Goal: Task Accomplishment & Management: Use online tool/utility

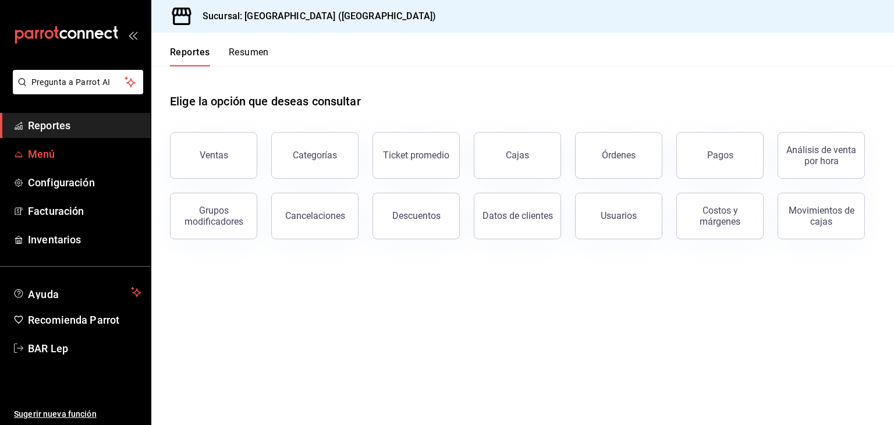
click at [75, 146] on span "Menú" at bounding box center [85, 154] width 114 height 16
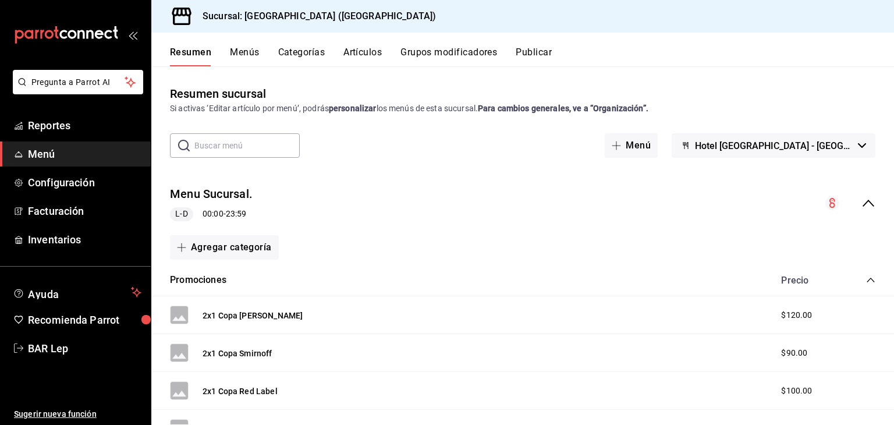
click at [254, 48] on button "Menús" at bounding box center [244, 57] width 29 height 20
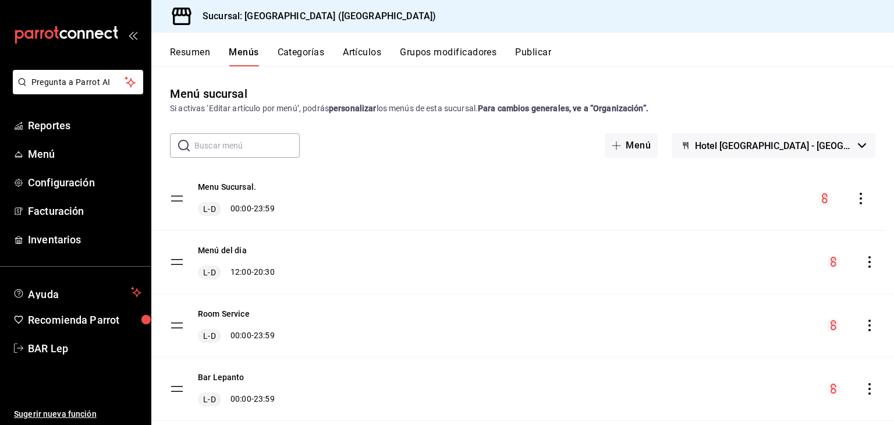
click at [107, 77] on span "Pregunta a Parrot AI" at bounding box center [78, 82] width 93 height 12
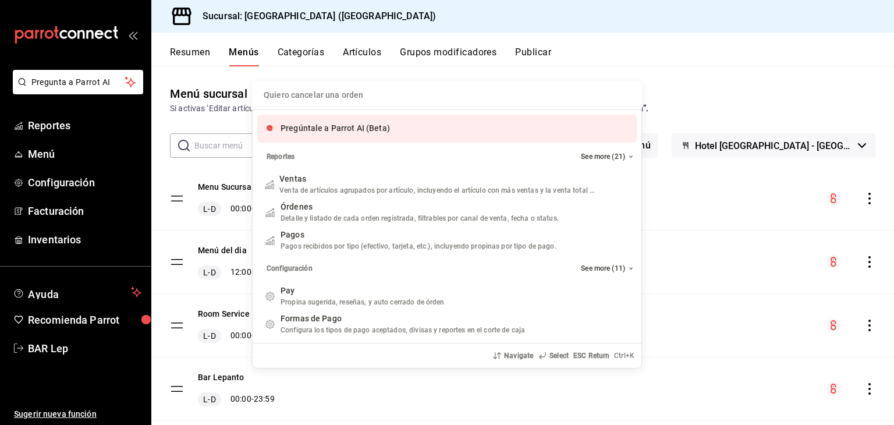
click at [99, 72] on div "Quiero cancelar una orden Pregúntale a Parrot AI (Beta) Reportes See more (21) …" at bounding box center [447, 212] width 894 height 425
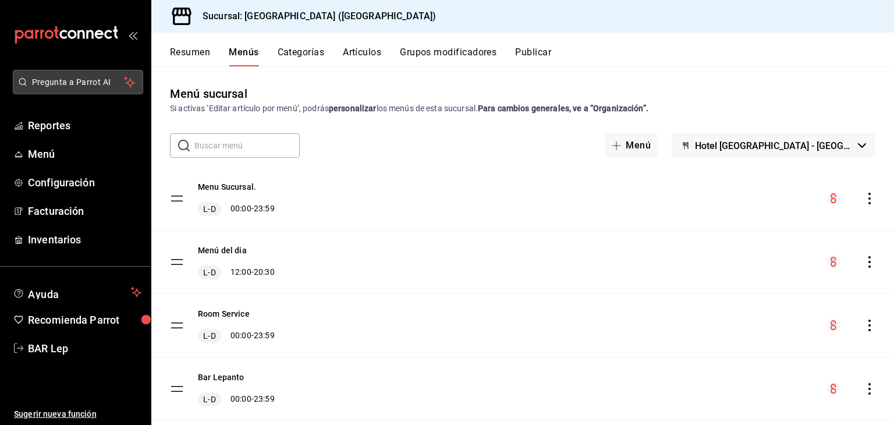
drag, startPoint x: 99, startPoint y: 72, endPoint x: 109, endPoint y: 85, distance: 17.0
click at [109, 85] on span "Pregunta a Parrot AI" at bounding box center [78, 82] width 93 height 12
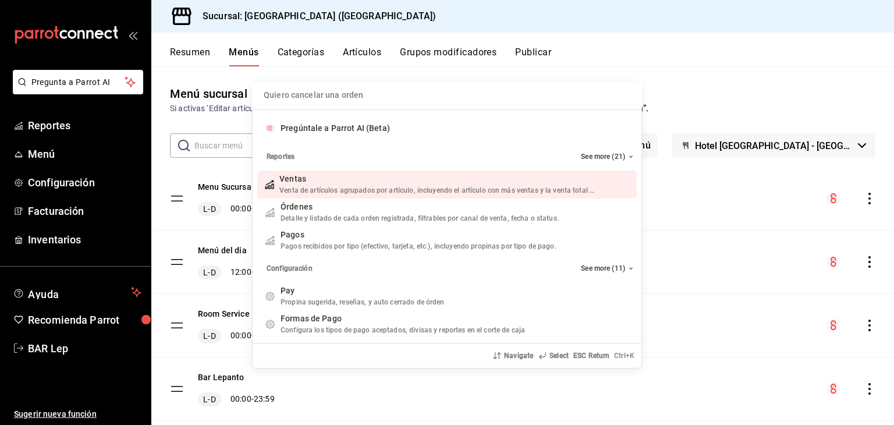
click at [77, 82] on div "Quiero cancelar una orden Pregúntale a Parrot AI (Beta) Reportes See more (21) …" at bounding box center [447, 212] width 894 height 425
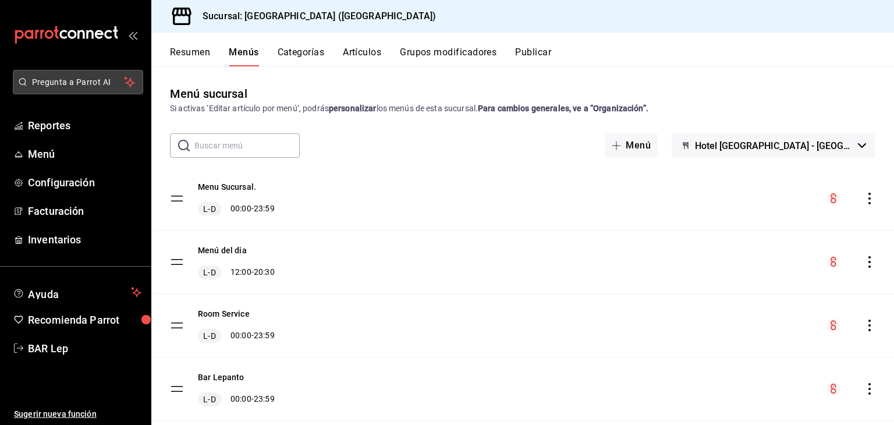
click at [61, 86] on span "Pregunta a Parrot AI" at bounding box center [78, 82] width 93 height 12
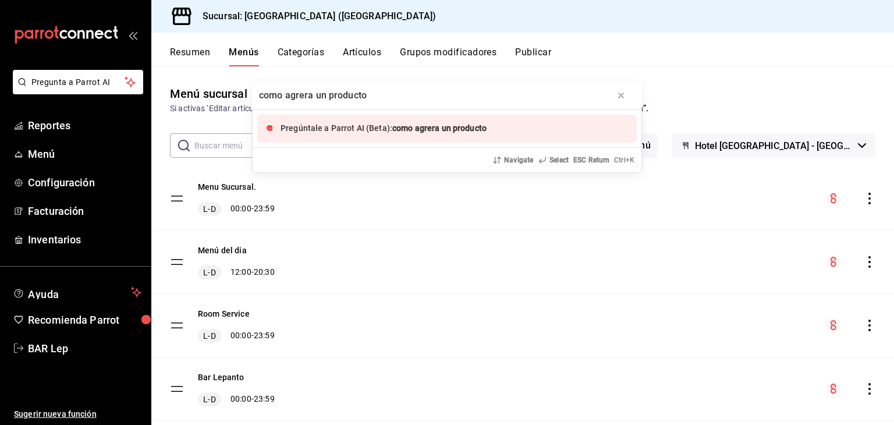
type input "como agrera un producto"
click at [423, 131] on span "como agrera un producto" at bounding box center [439, 127] width 94 height 9
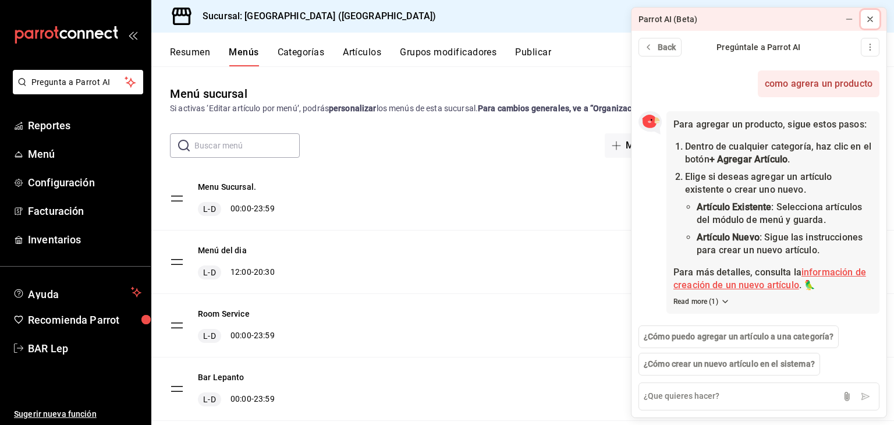
click at [871, 18] on icon at bounding box center [870, 19] width 5 height 5
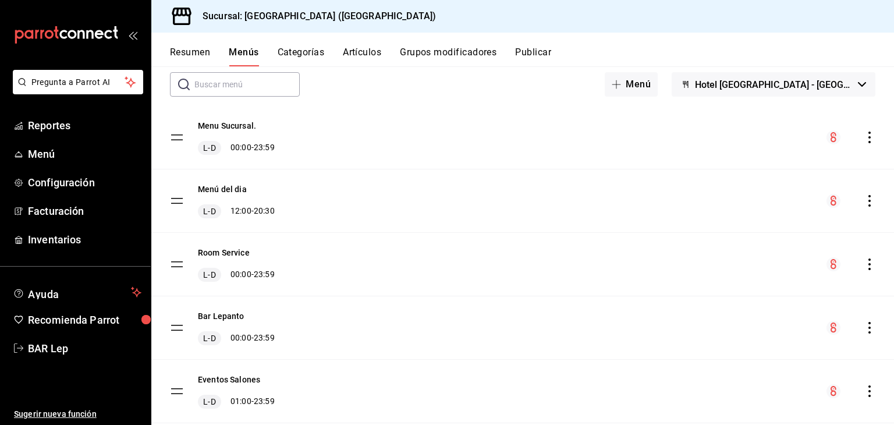
scroll to position [42, 0]
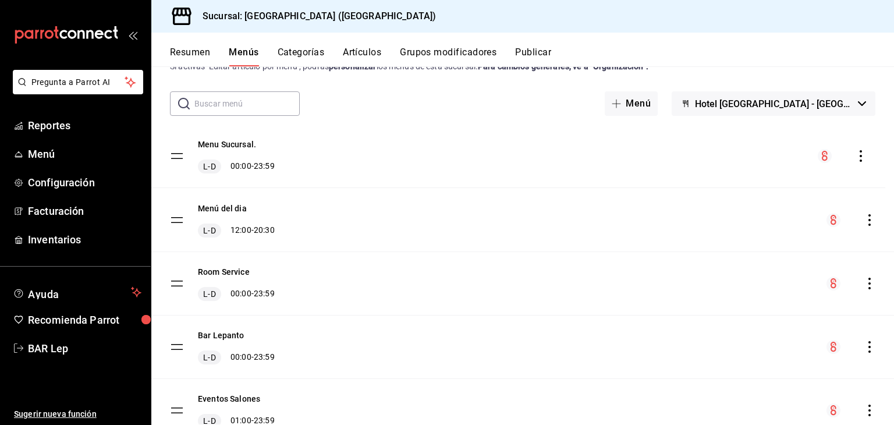
click at [244, 144] on button "Menu Sucursal." at bounding box center [227, 145] width 58 height 12
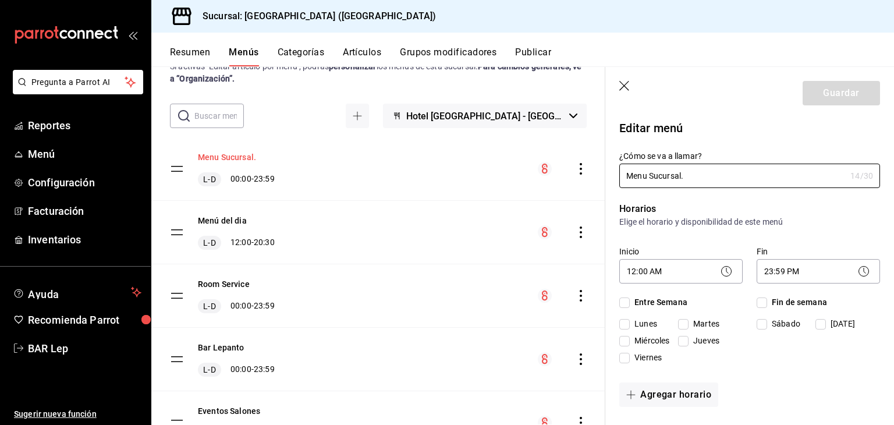
checkbox input "true"
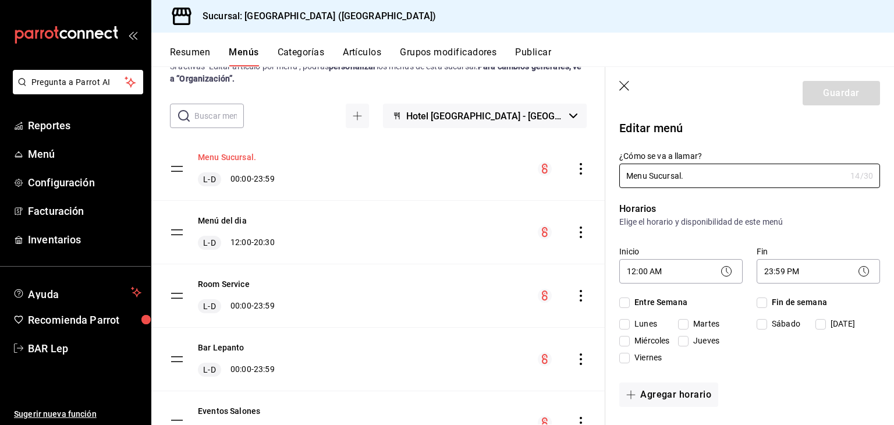
checkbox input "true"
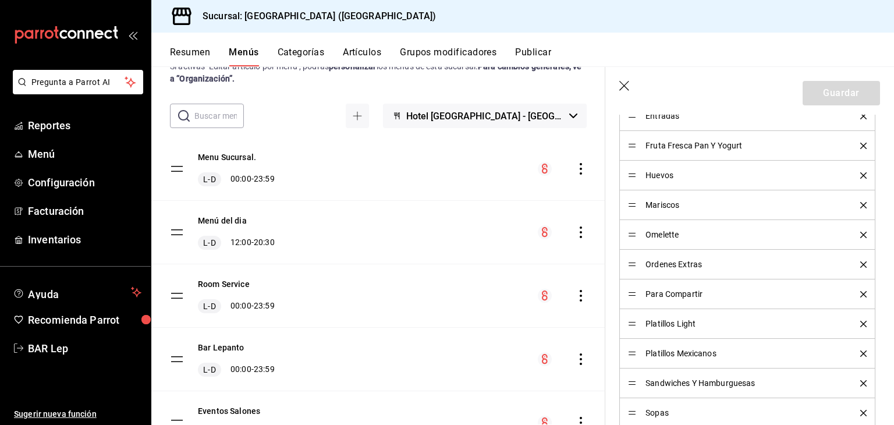
scroll to position [688, 0]
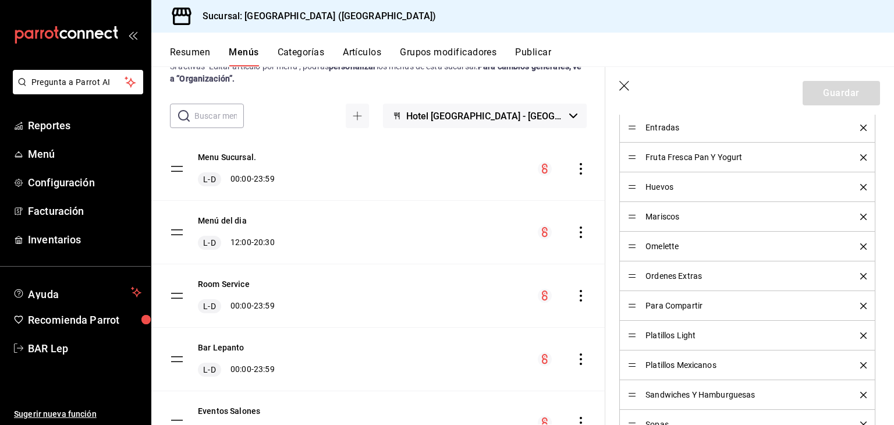
click at [620, 81] on icon "button" at bounding box center [625, 87] width 12 height 12
checkbox input "false"
type input "1758923245985"
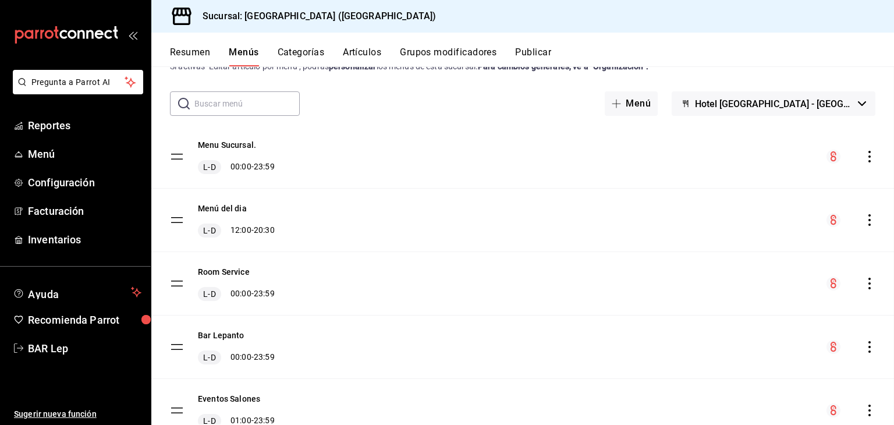
checkbox input "false"
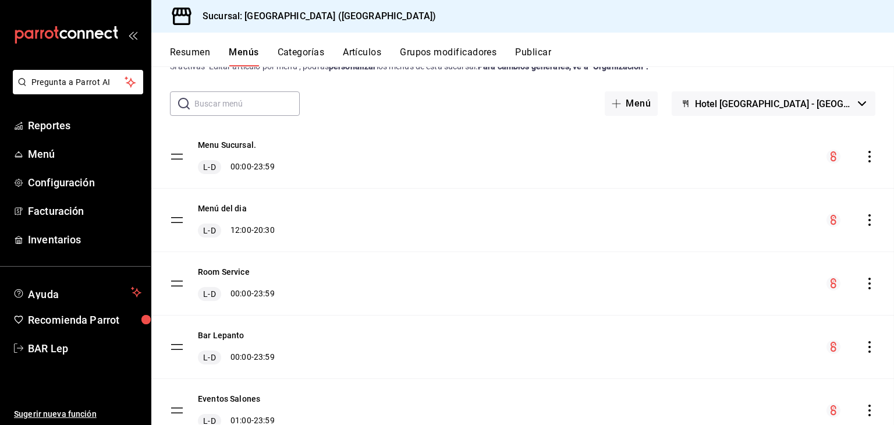
checkbox input "false"
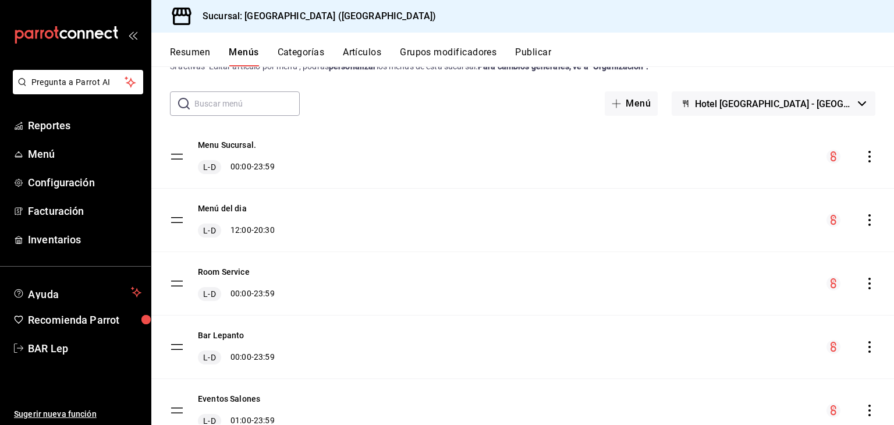
click at [349, 54] on button "Artículos" at bounding box center [362, 57] width 38 height 20
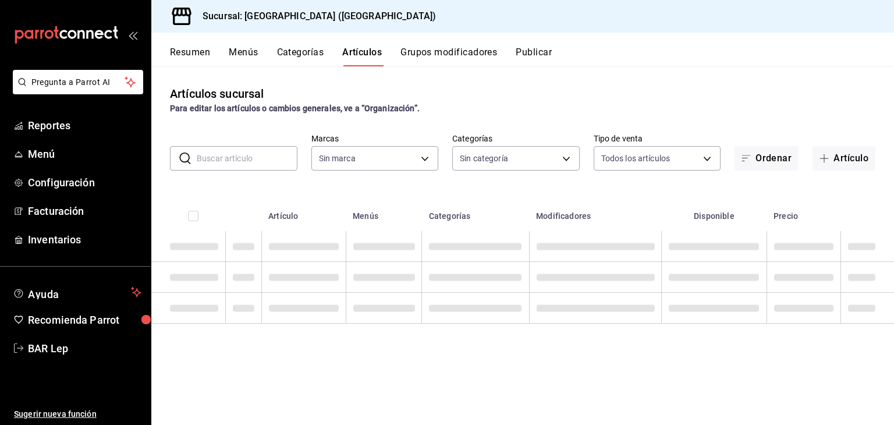
type input "78876d7d-d969-4c97-957f-d97bcaf374a8"
click at [231, 159] on input "text" at bounding box center [247, 158] width 101 height 23
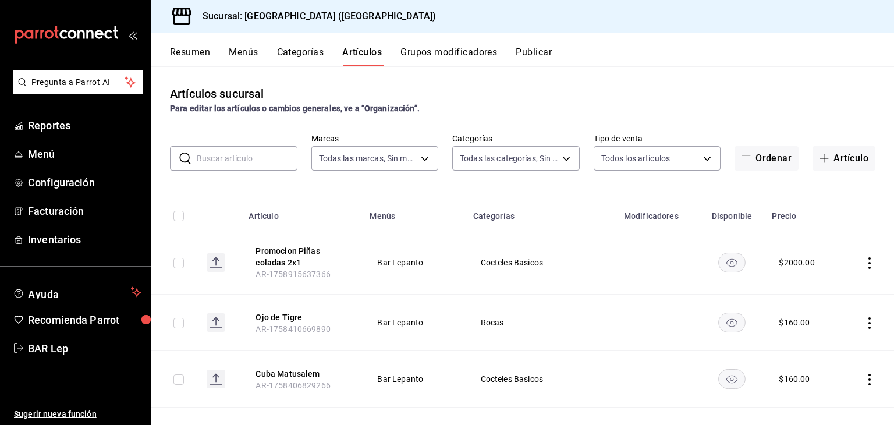
type input "9760281f-81ad-46c3-b9c0-be0c0613a977,ac4e71ac-81c4-4907-870b-e8ecc1dcb773,15b44…"
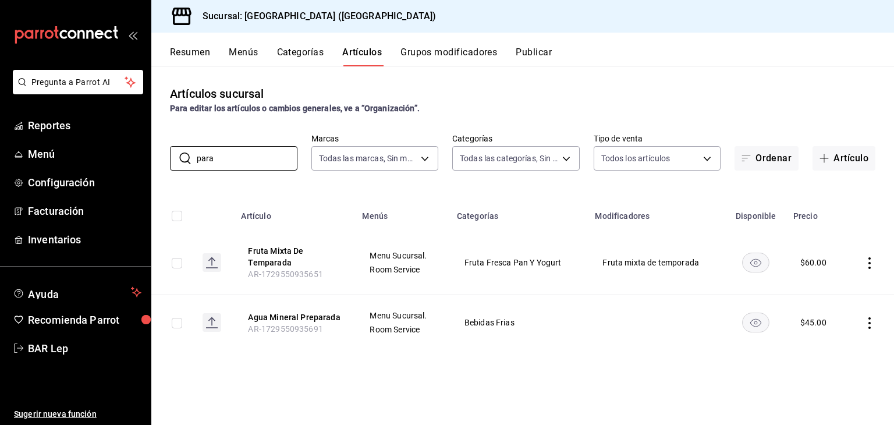
type input "para"
click at [321, 52] on button "Categorías" at bounding box center [300, 57] width 47 height 20
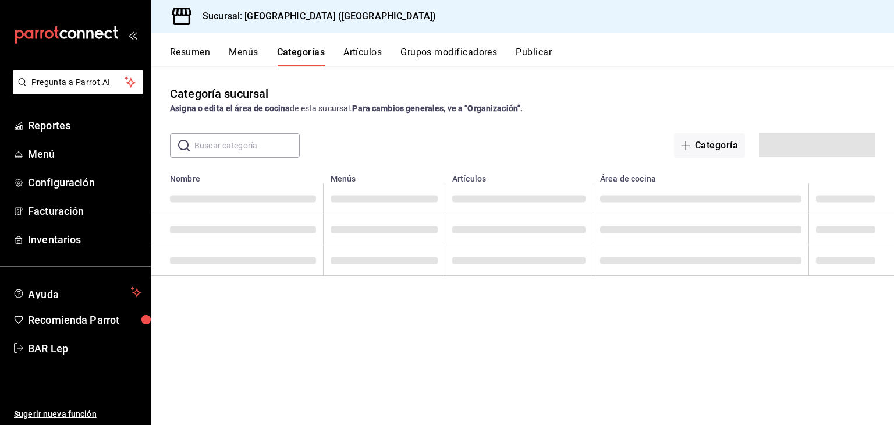
click at [227, 154] on input "text" at bounding box center [246, 145] width 105 height 23
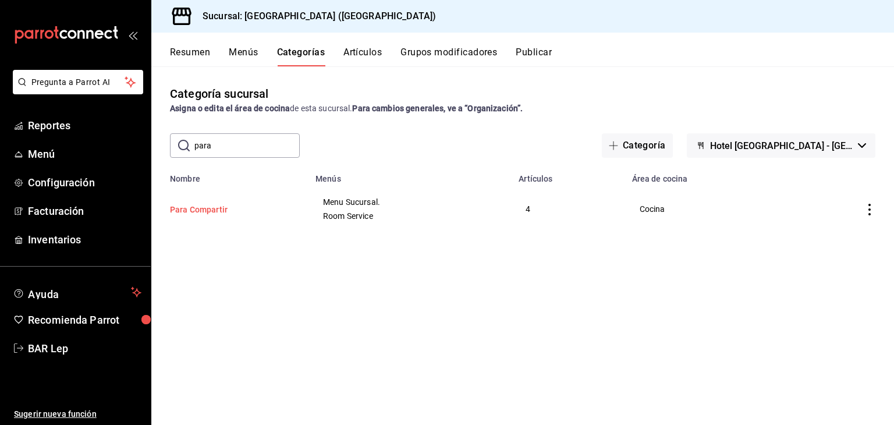
click at [205, 208] on button "Para Compartir" at bounding box center [228, 210] width 116 height 12
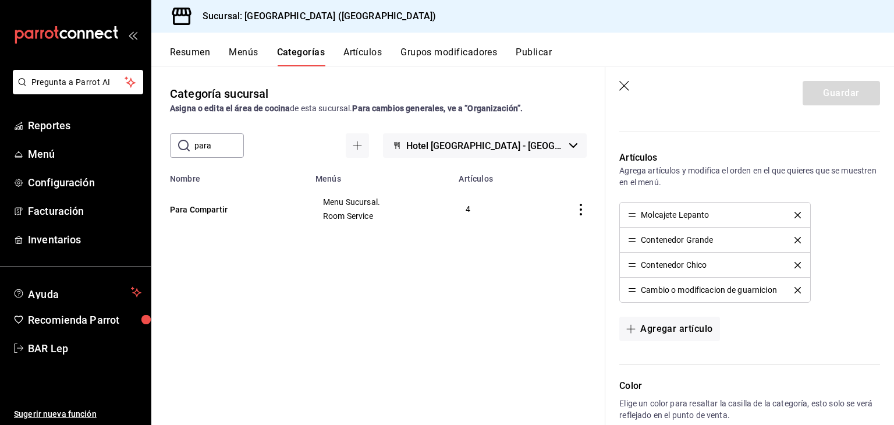
scroll to position [410, 0]
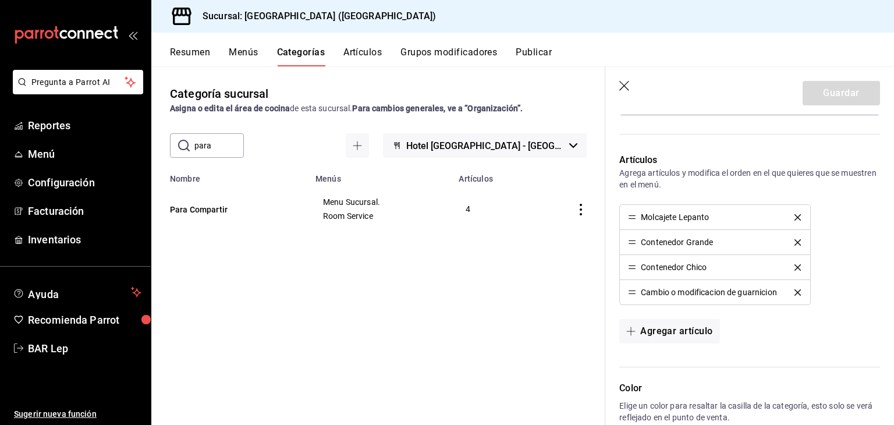
click at [622, 82] on icon "button" at bounding box center [625, 87] width 12 height 12
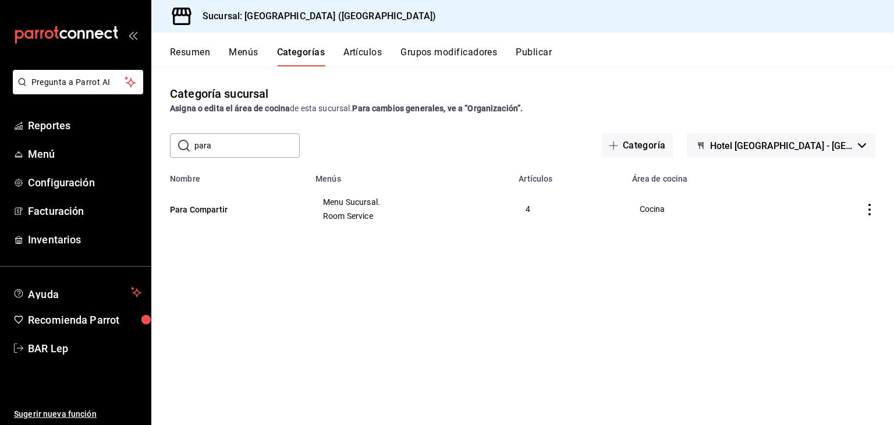
click at [226, 150] on input "para" at bounding box center [246, 145] width 105 height 23
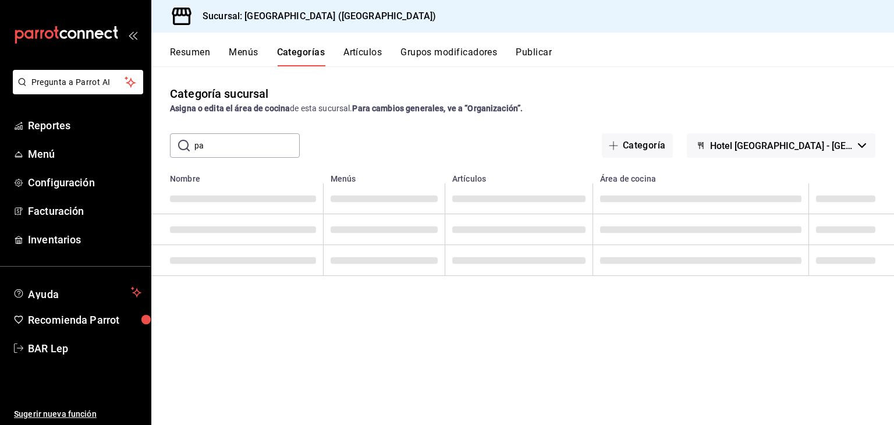
type input "p"
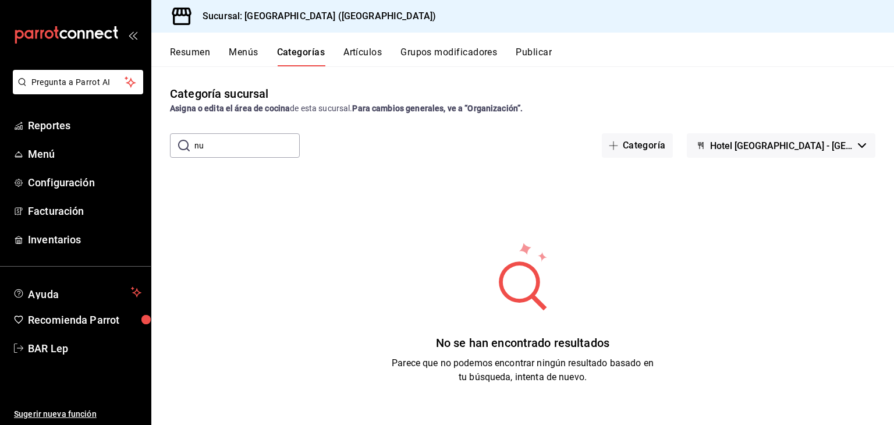
type input "n"
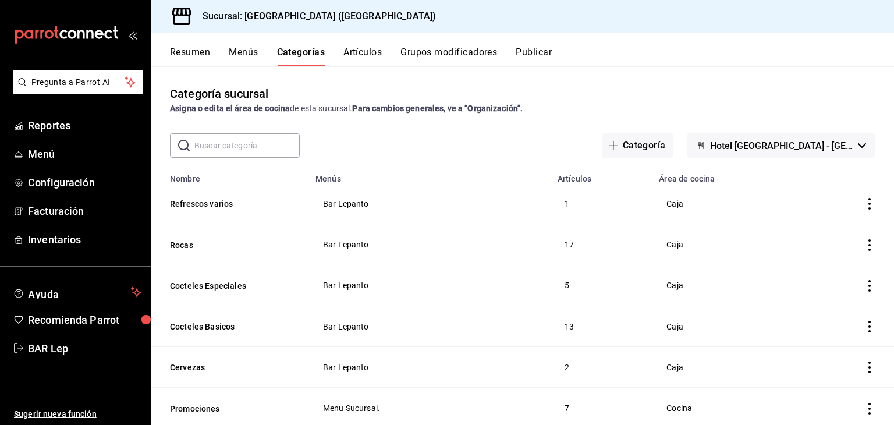
click at [362, 56] on button "Artículos" at bounding box center [362, 57] width 38 height 20
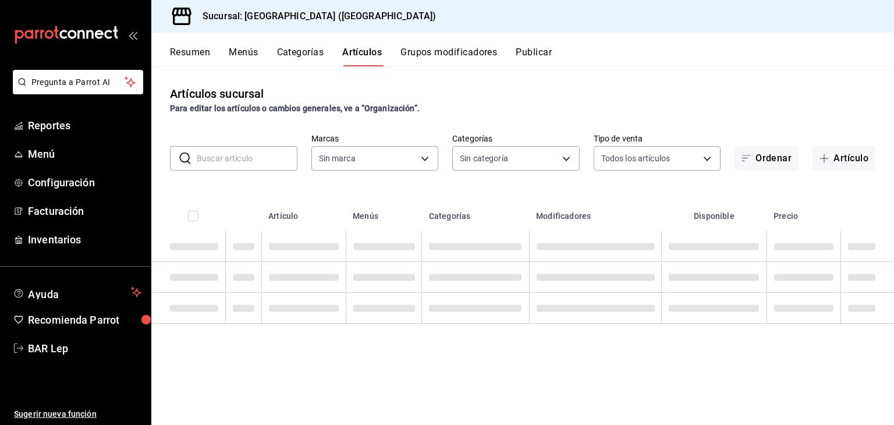
click at [232, 160] on input "text" at bounding box center [247, 158] width 101 height 23
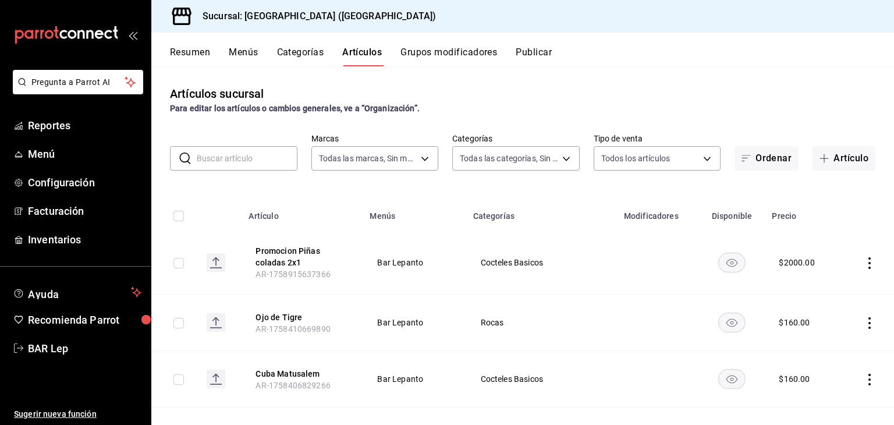
type input "78876d7d-d969-4c97-957f-d97bcaf374a8"
type input "9760281f-81ad-46c3-b9c0-be0c0613a977,ac4e71ac-81c4-4907-870b-e8ecc1dcb773,15b44…"
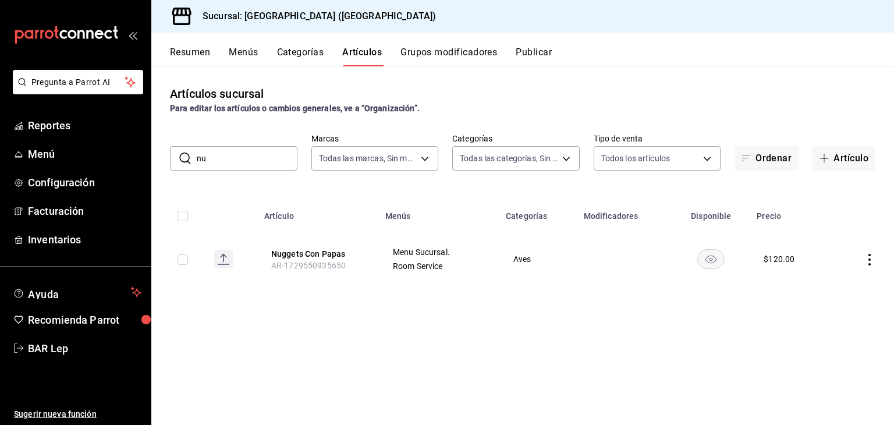
type input "n"
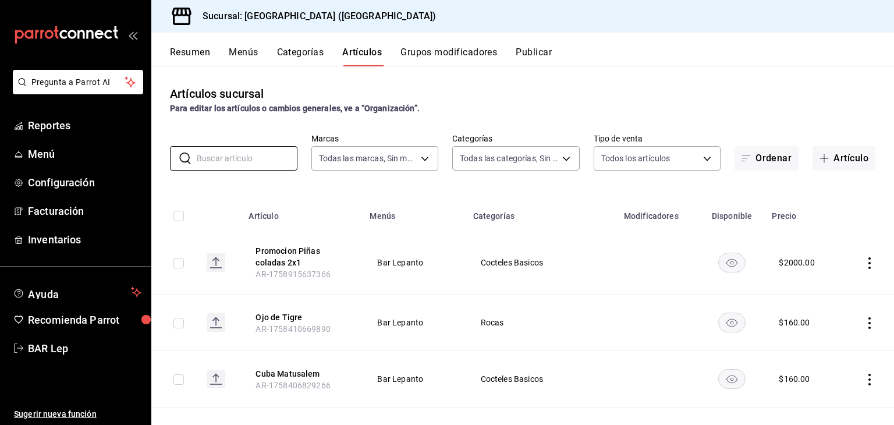
click at [310, 45] on div "Resumen Menús Categorías Artículos Grupos modificadores Publicar" at bounding box center [522, 50] width 743 height 34
click at [304, 57] on button "Categorías" at bounding box center [300, 57] width 47 height 20
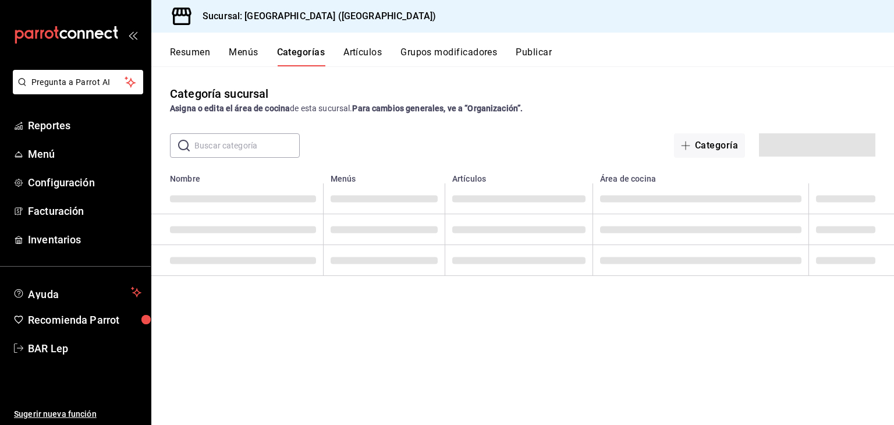
click at [238, 155] on input "text" at bounding box center [246, 145] width 105 height 23
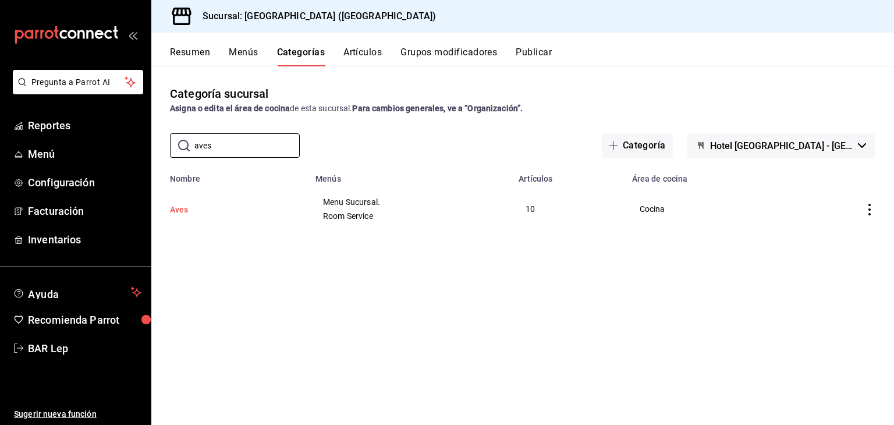
type input "aves"
click at [188, 212] on button "Aves" at bounding box center [228, 210] width 116 height 12
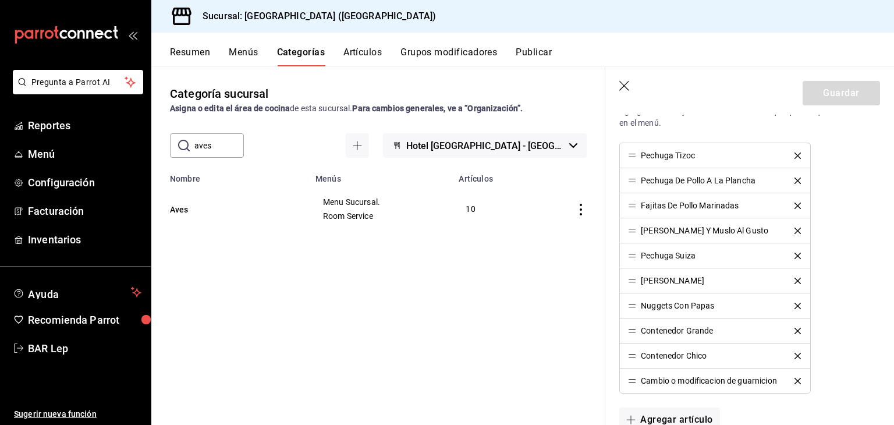
scroll to position [467, 0]
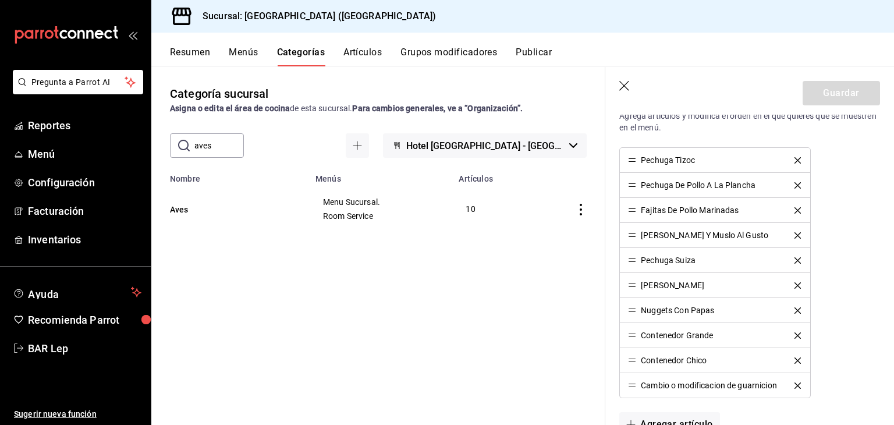
click at [630, 84] on icon "button" at bounding box center [625, 87] width 12 height 12
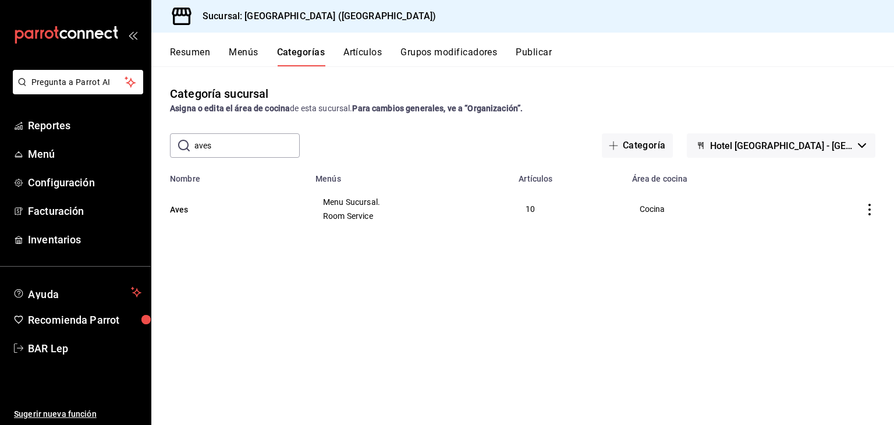
click at [235, 134] on input "aves" at bounding box center [246, 145] width 105 height 23
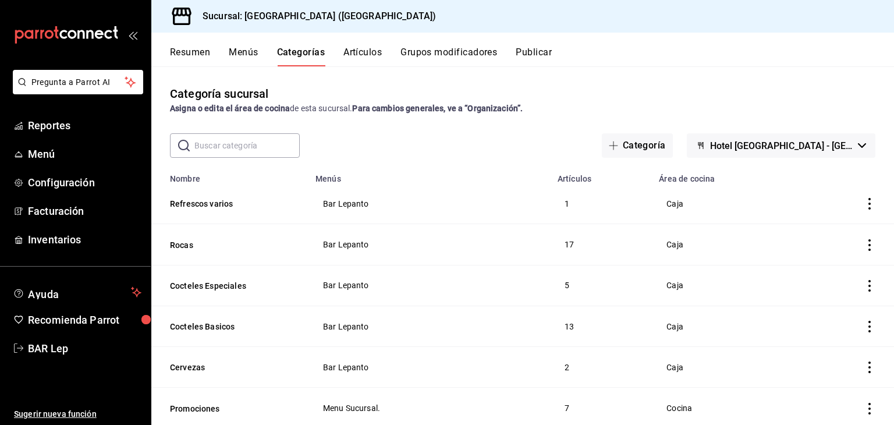
click at [355, 56] on button "Artículos" at bounding box center [362, 57] width 38 height 20
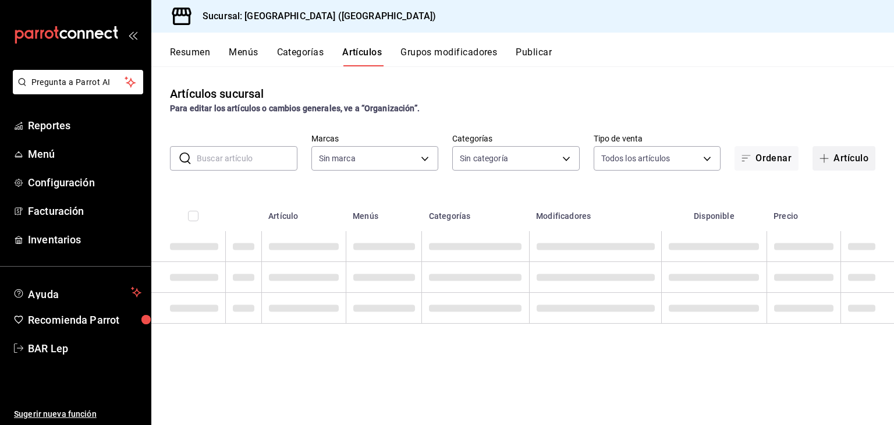
click at [836, 159] on button "Artículo" at bounding box center [844, 158] width 63 height 24
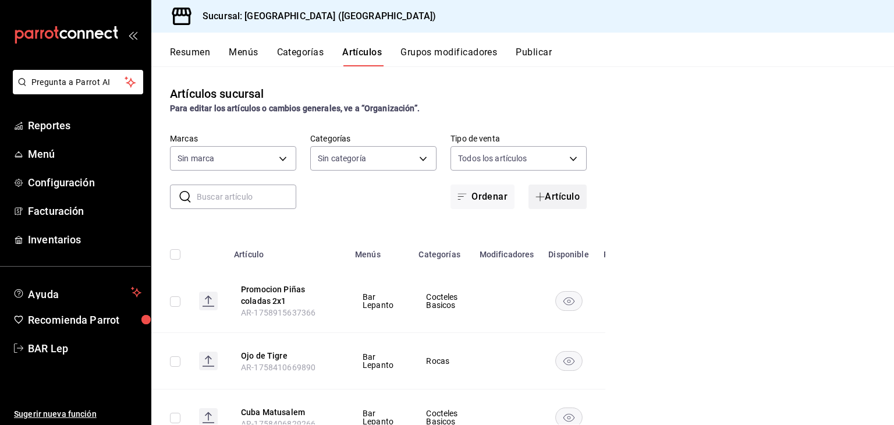
type input "78876d7d-d969-4c97-957f-d97bcaf374a8"
type input "9760281f-81ad-46c3-b9c0-be0c0613a977,ac4e71ac-81c4-4907-870b-e8ecc1dcb773,15b44…"
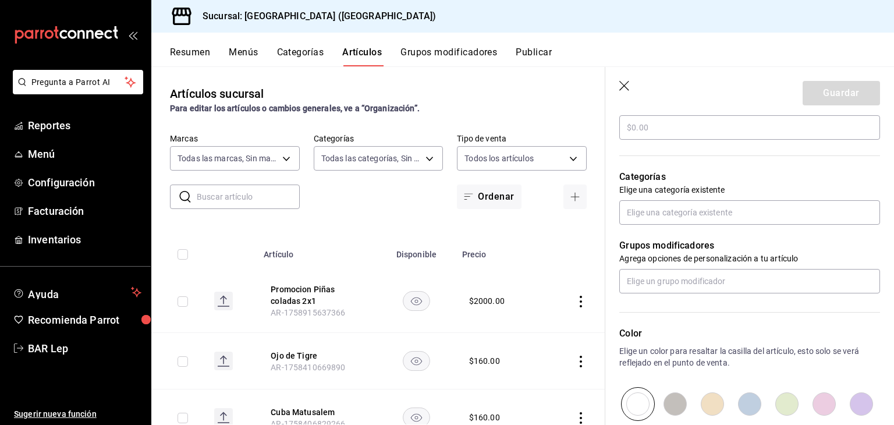
scroll to position [346, 0]
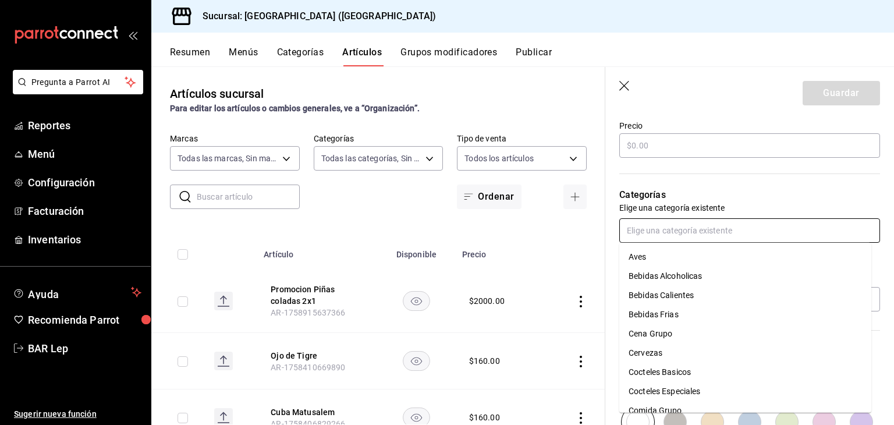
click at [665, 226] on input "text" at bounding box center [749, 230] width 261 height 24
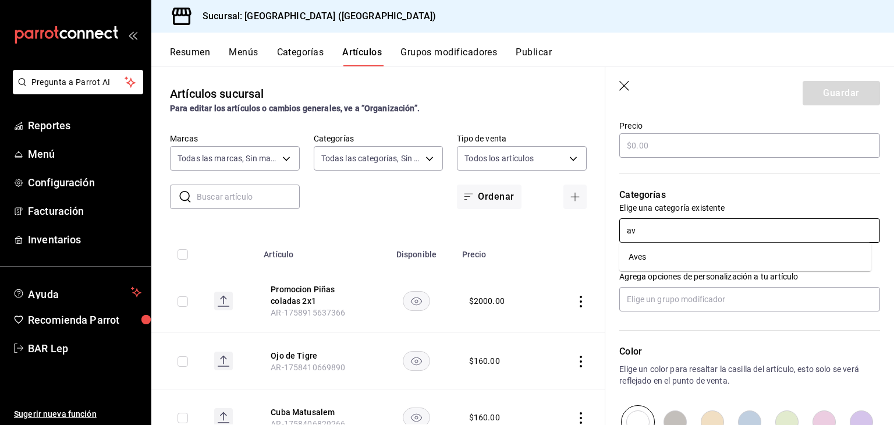
type input "ave"
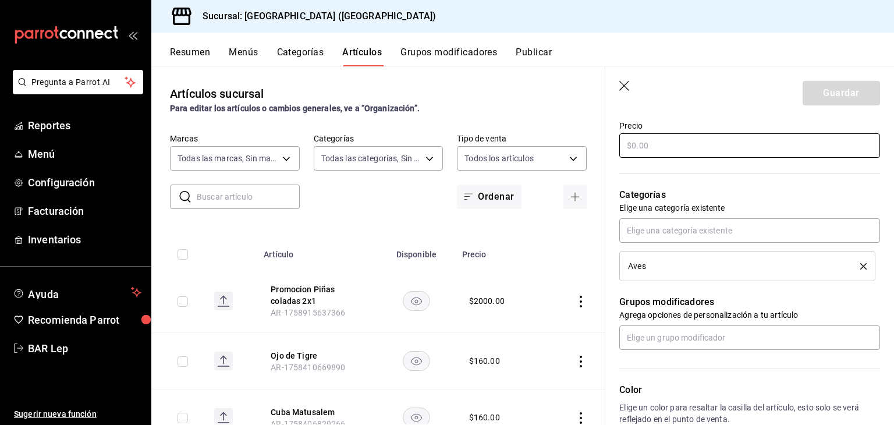
click at [711, 142] on input "text" at bounding box center [749, 145] width 261 height 24
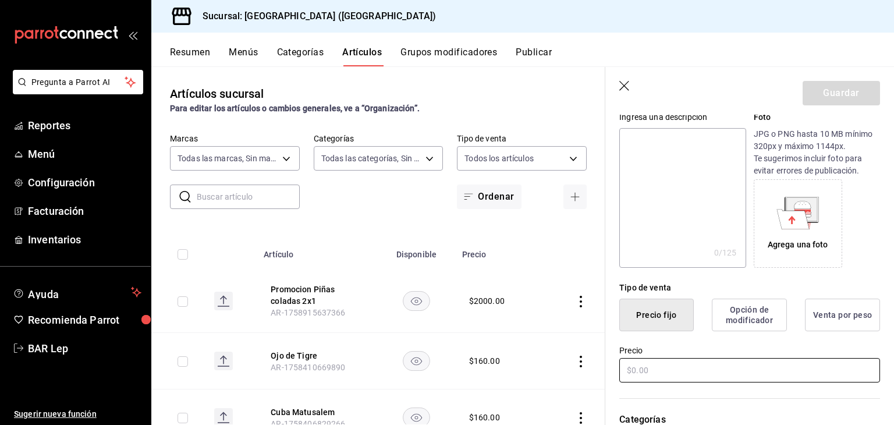
scroll to position [0, 0]
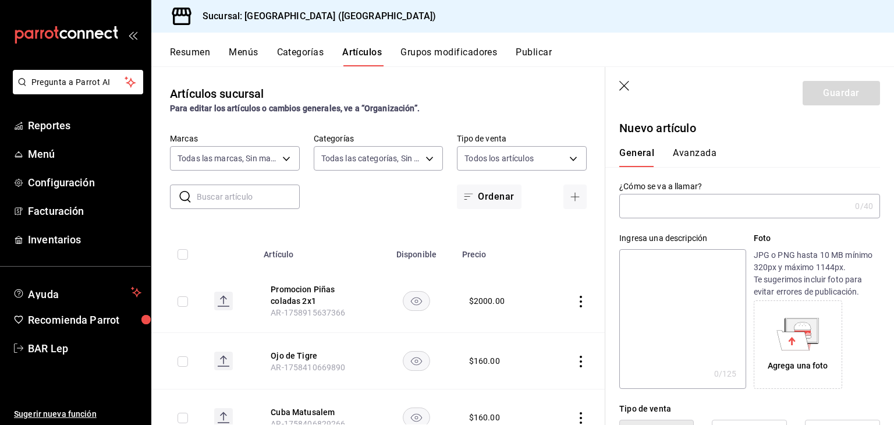
click at [662, 206] on input "text" at bounding box center [734, 205] width 231 height 23
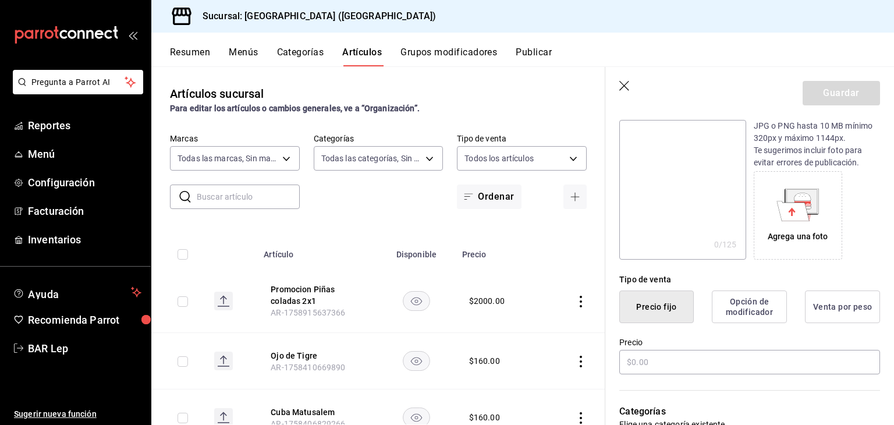
scroll to position [123, 0]
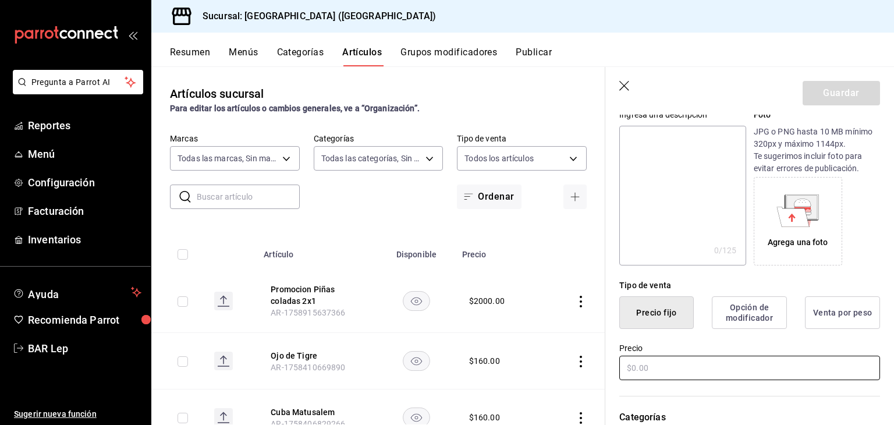
type input "Boneless"
click at [748, 359] on input "text" at bounding box center [749, 368] width 261 height 24
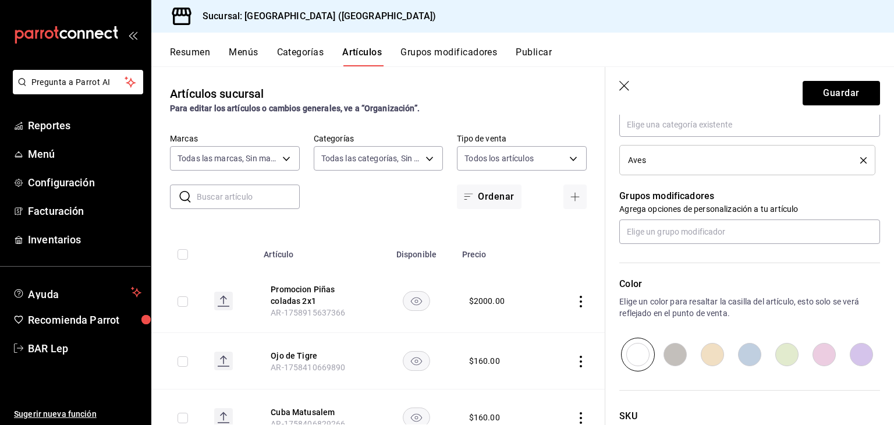
scroll to position [456, 0]
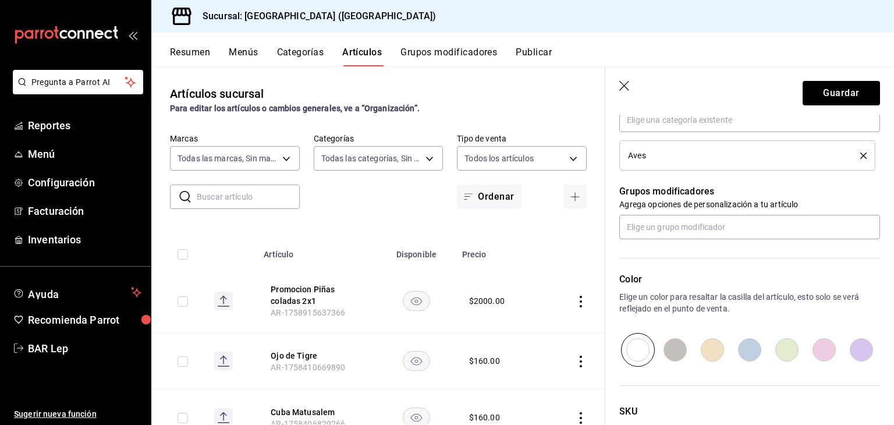
type input "$140.00"
click at [673, 343] on input "radio" at bounding box center [675, 350] width 37 height 34
radio input "true"
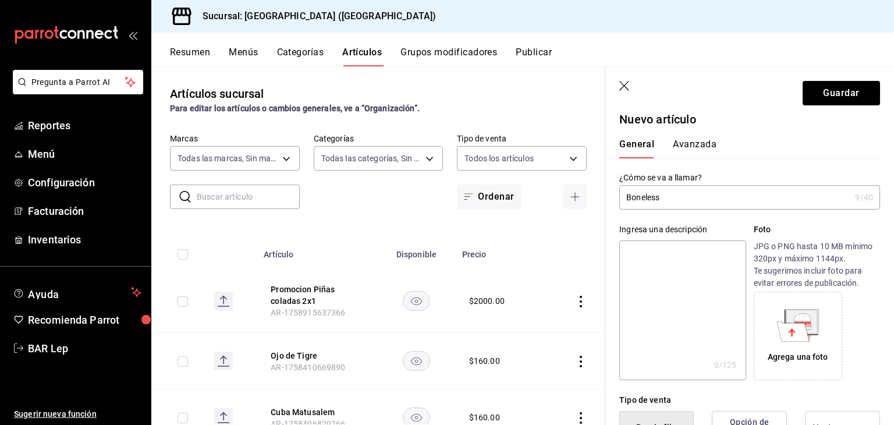
scroll to position [0, 0]
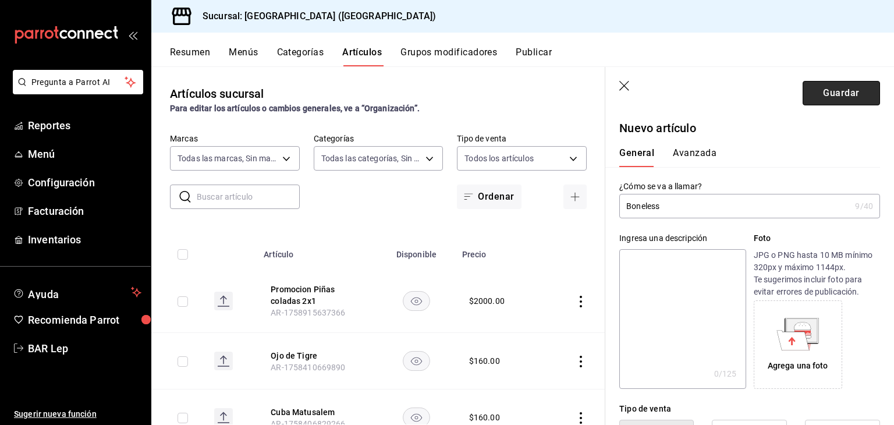
click at [835, 81] on button "Guardar" at bounding box center [841, 93] width 77 height 24
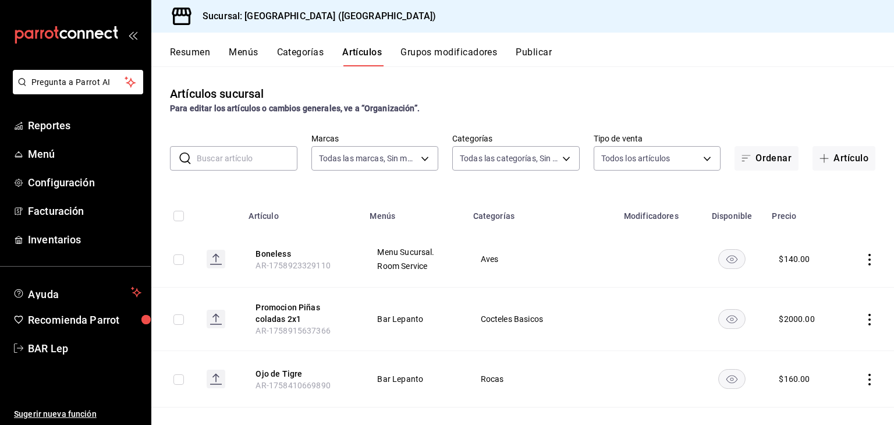
click at [221, 166] on input "text" at bounding box center [247, 158] width 101 height 23
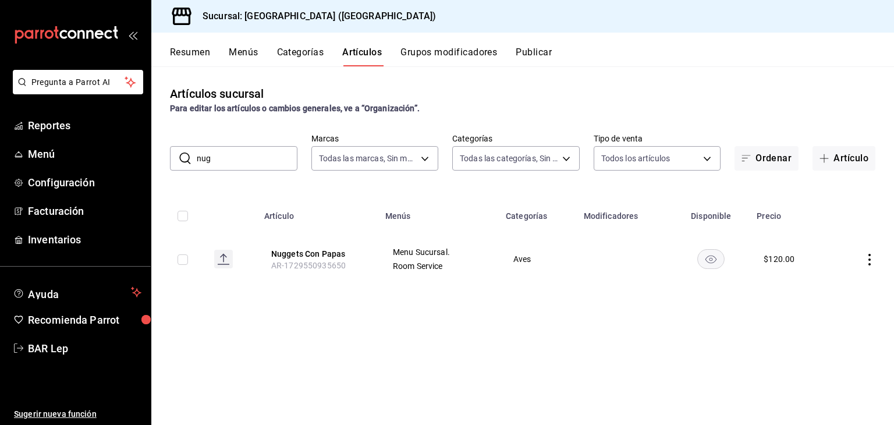
click at [232, 154] on input "nug" at bounding box center [247, 158] width 101 height 23
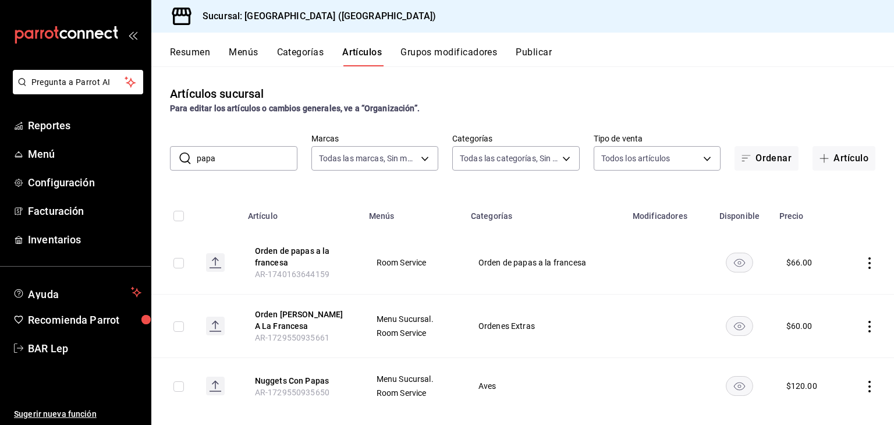
type input "papas"
click at [222, 164] on input "papas" at bounding box center [247, 158] width 101 height 23
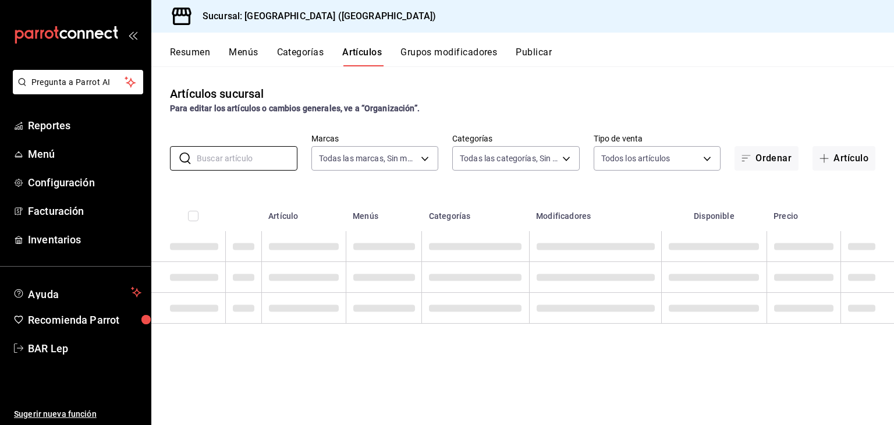
click at [530, 91] on div "Artículos sucursal Para editar los artículos o cambios generales, ve a “Organiz…" at bounding box center [522, 100] width 743 height 30
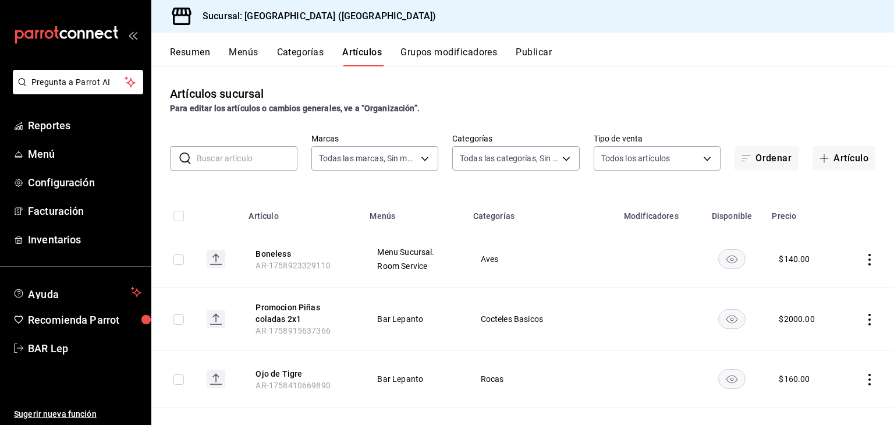
click at [240, 164] on input "text" at bounding box center [247, 158] width 101 height 23
click at [864, 318] on icon "actions" at bounding box center [870, 320] width 12 height 12
click at [834, 338] on li "Editar" at bounding box center [816, 347] width 70 height 24
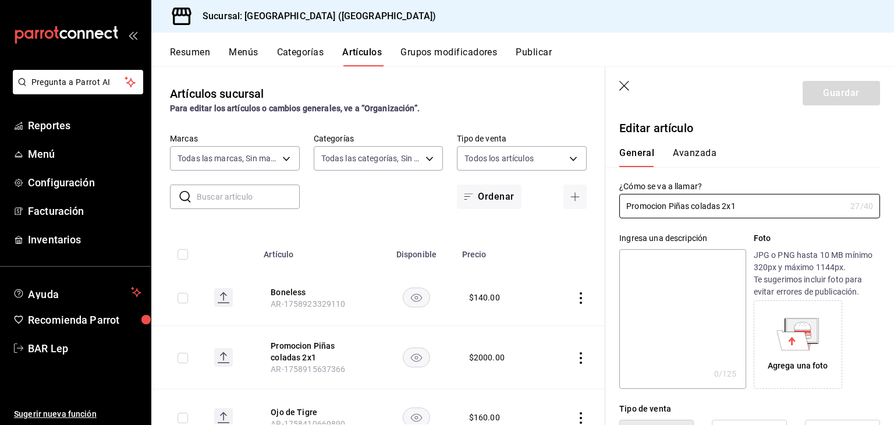
type input "$2000.00"
radio input "false"
radio input "true"
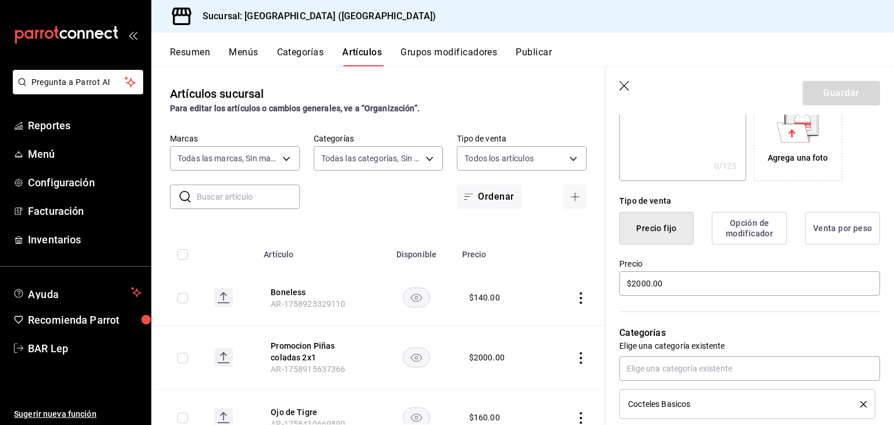
scroll to position [229, 0]
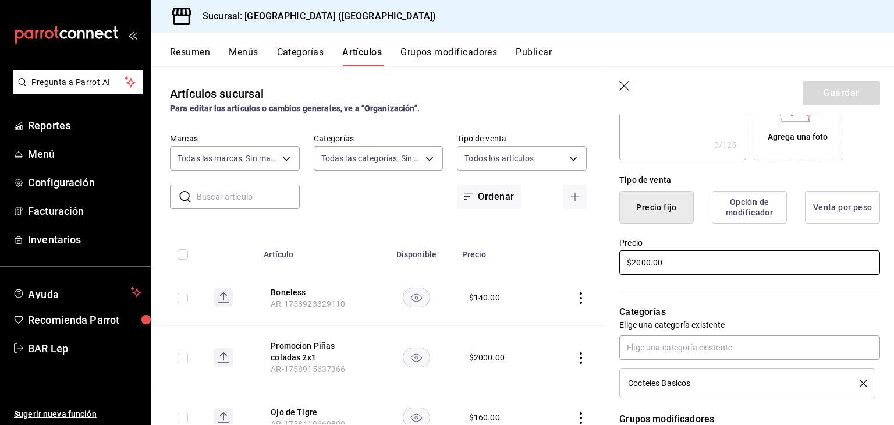
click at [642, 265] on input "$2000.00" at bounding box center [749, 262] width 261 height 24
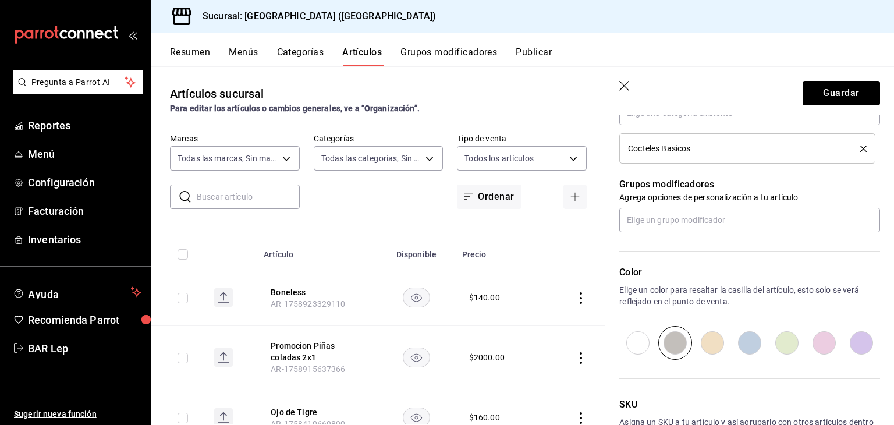
scroll to position [465, 0]
type input "$200.00"
click at [747, 337] on input "radio" at bounding box center [749, 342] width 37 height 34
radio input "true"
click at [836, 95] on button "Guardar" at bounding box center [841, 93] width 77 height 24
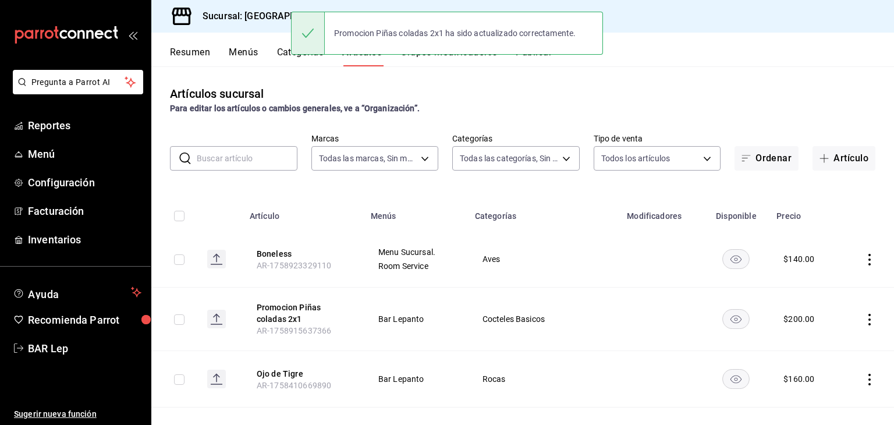
click at [730, 87] on div "Artículos sucursal Para editar los artículos o cambios generales, ve a “Organiz…" at bounding box center [522, 100] width 743 height 30
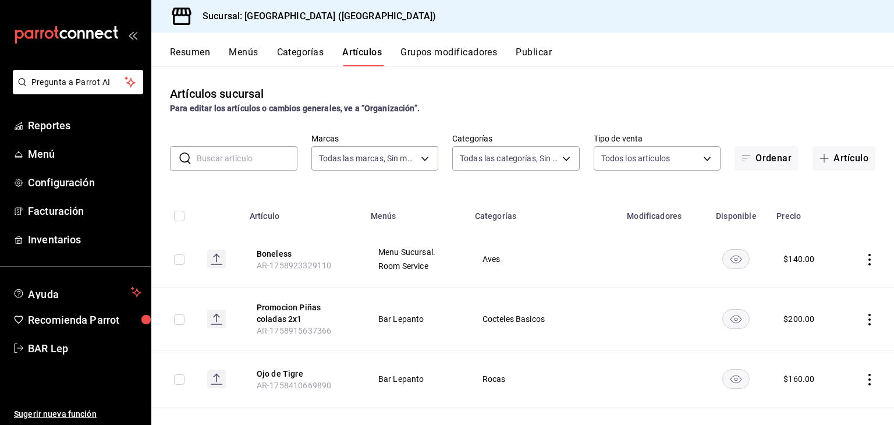
click at [718, 92] on div "Artículos sucursal Para editar los artículos o cambios generales, ve a “Organiz…" at bounding box center [522, 100] width 743 height 30
click at [676, 111] on div "Para editar los artículos o cambios generales, ve a “Organización”." at bounding box center [523, 108] width 706 height 12
